Goal: Check status: Check status

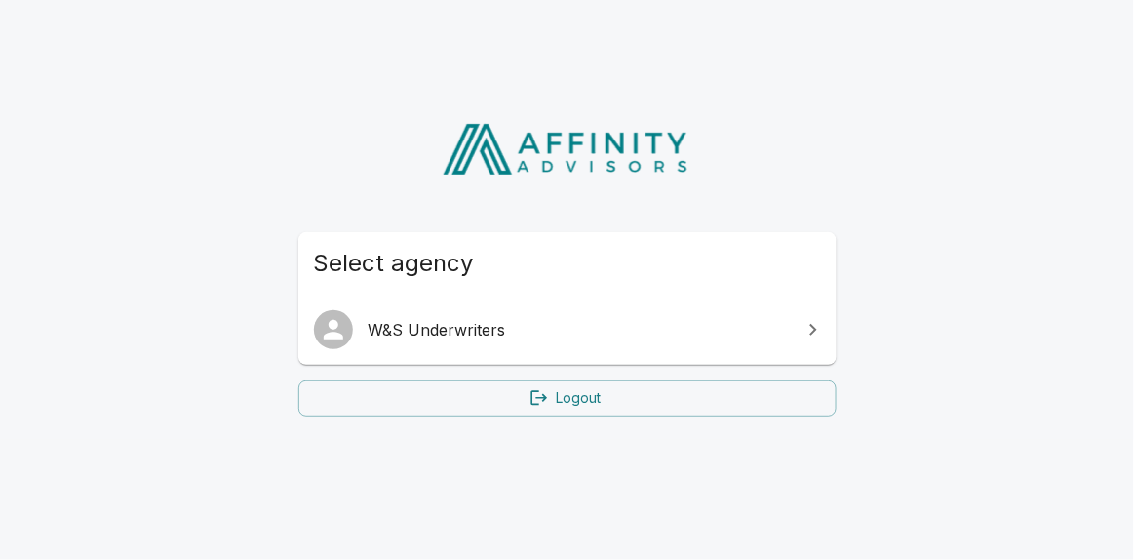
click at [553, 347] on link "W&S Underwriters" at bounding box center [567, 329] width 538 height 55
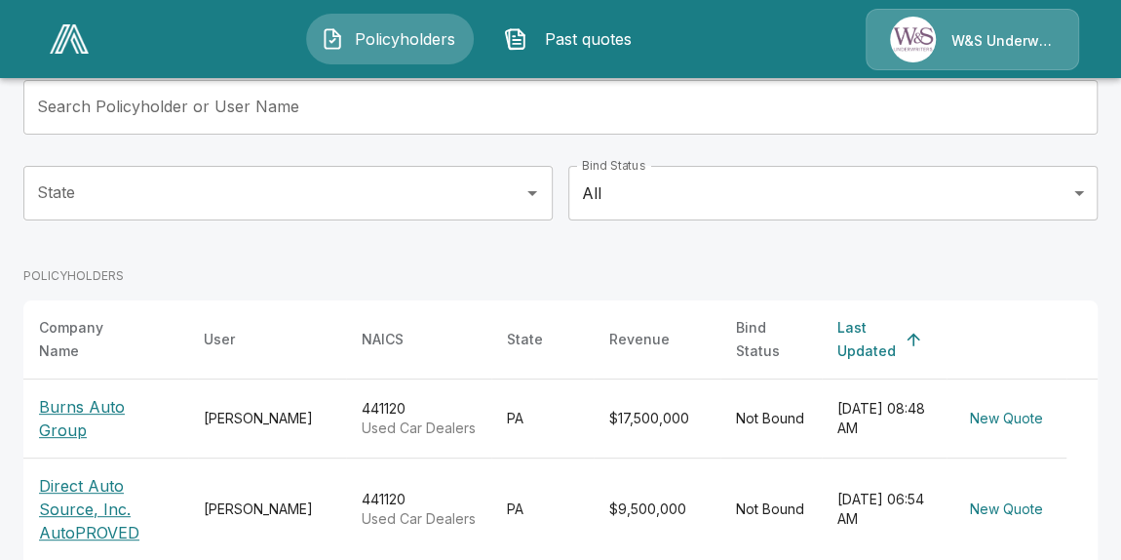
scroll to position [328, 0]
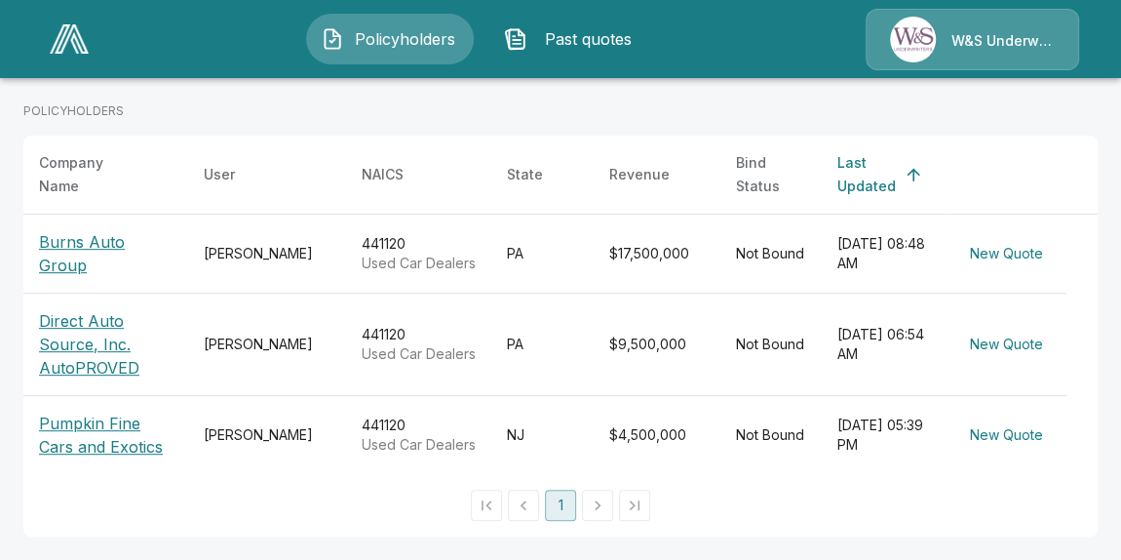
click at [82, 235] on p "Burns Auto Group" at bounding box center [106, 253] width 134 height 47
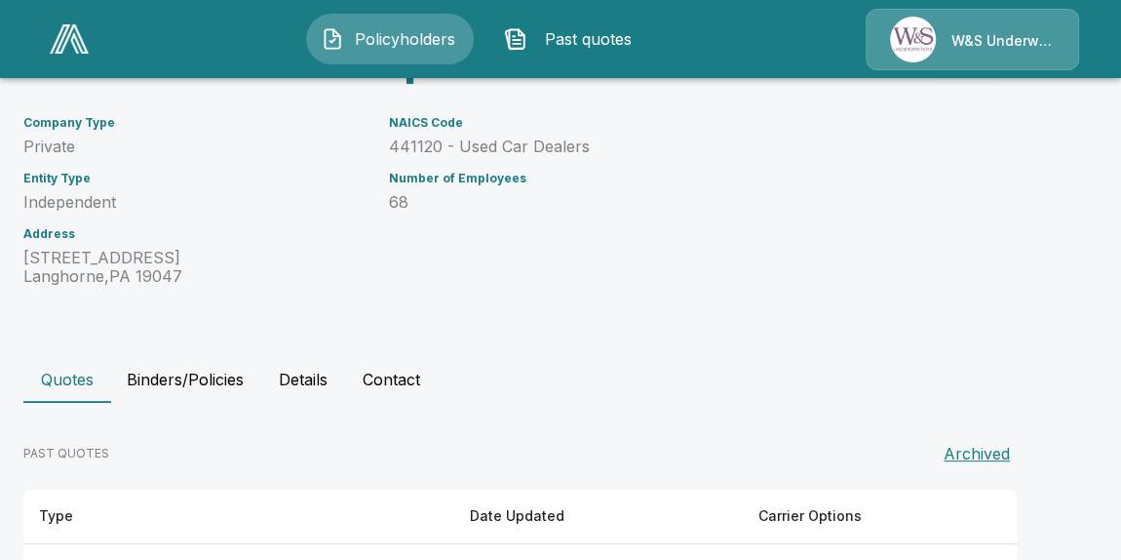
scroll to position [245, 0]
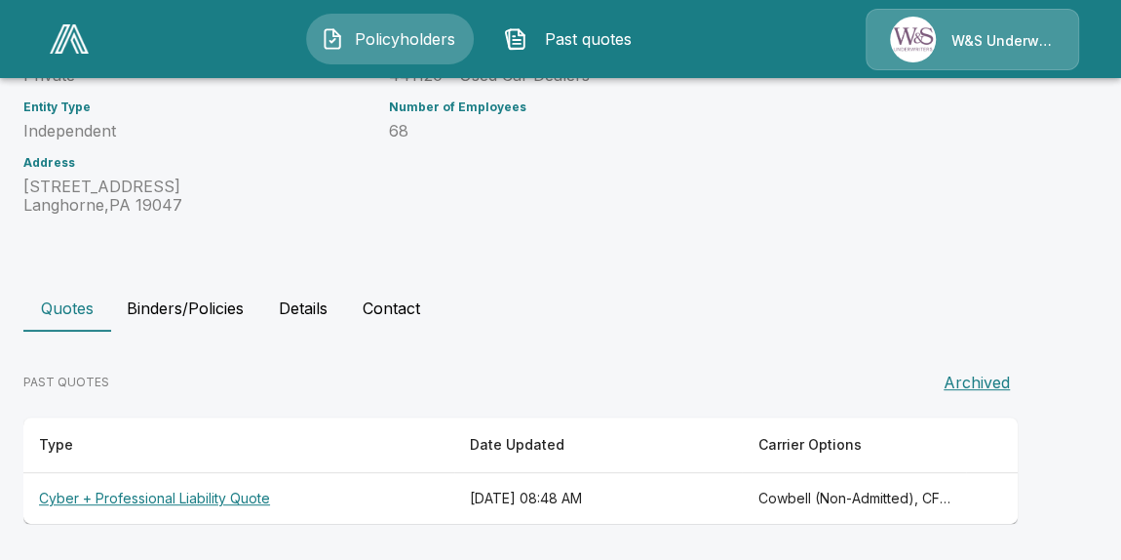
click at [220, 496] on th "Cyber + Professional Liability Quote" at bounding box center [238, 499] width 431 height 52
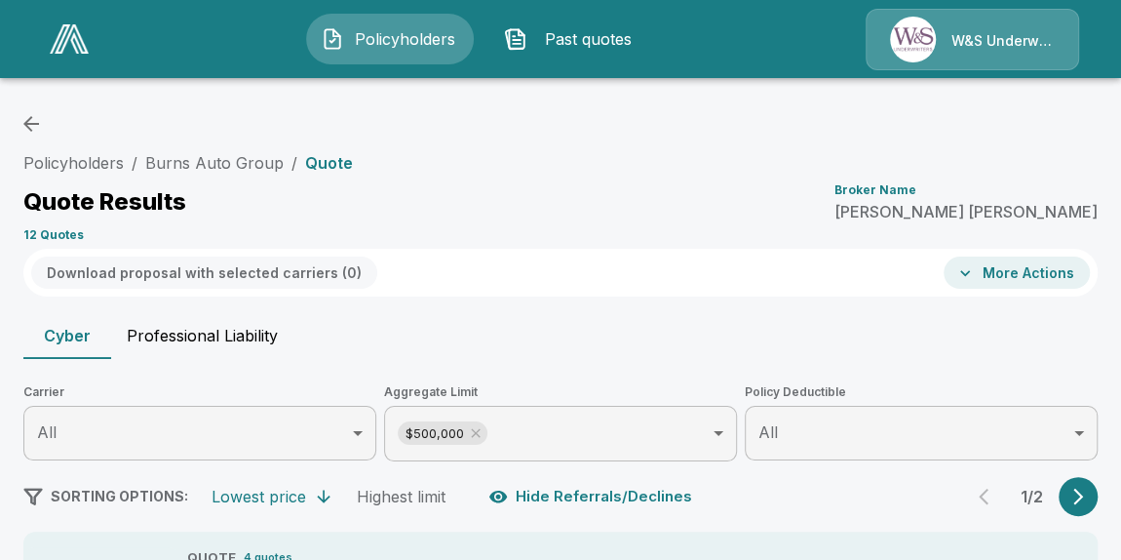
click at [226, 339] on button "Professional Liability" at bounding box center [202, 335] width 182 height 47
